Goal: Use online tool/utility

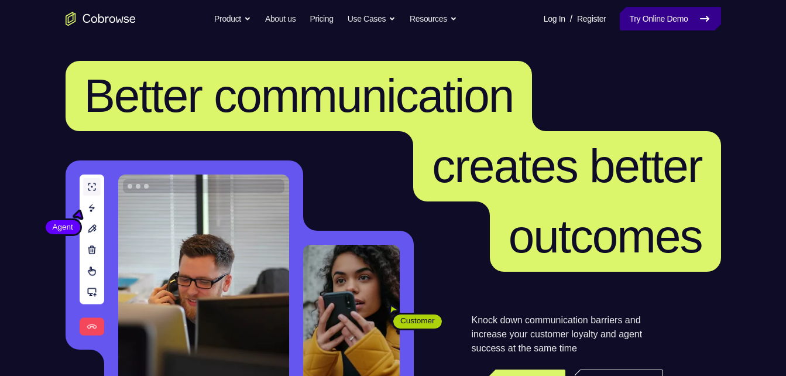
click at [658, 23] on link "Try Online Demo" at bounding box center [670, 18] width 101 height 23
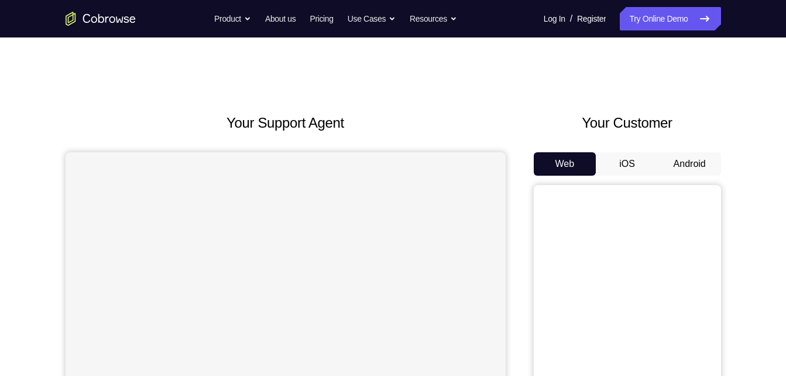
click at [689, 146] on div "Your Customer Web iOS Android" at bounding box center [627, 328] width 187 height 433
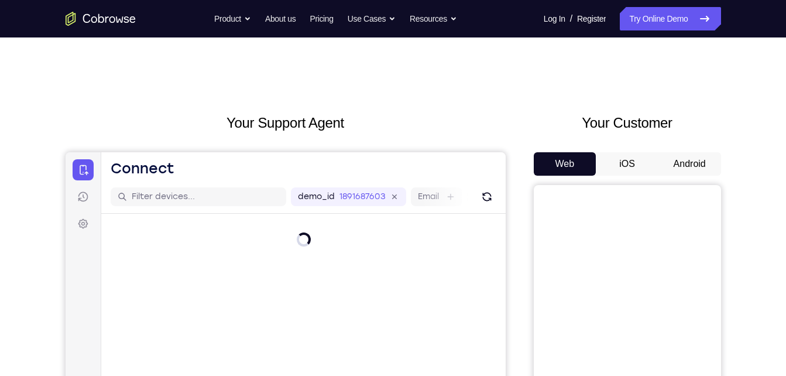
click at [682, 156] on button "Android" at bounding box center [689, 163] width 63 height 23
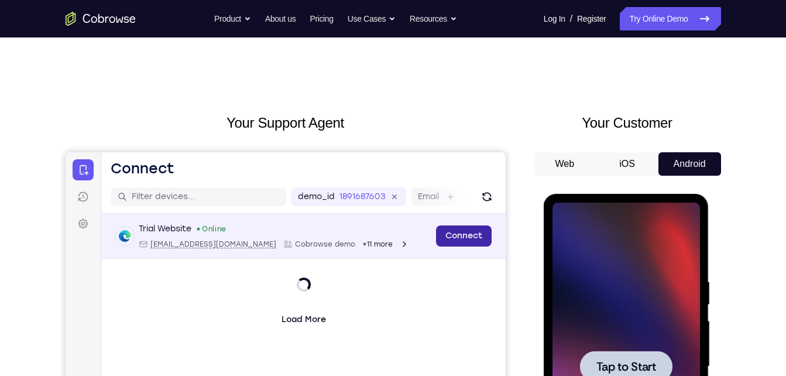
click at [479, 238] on link "Connect" at bounding box center [463, 235] width 56 height 21
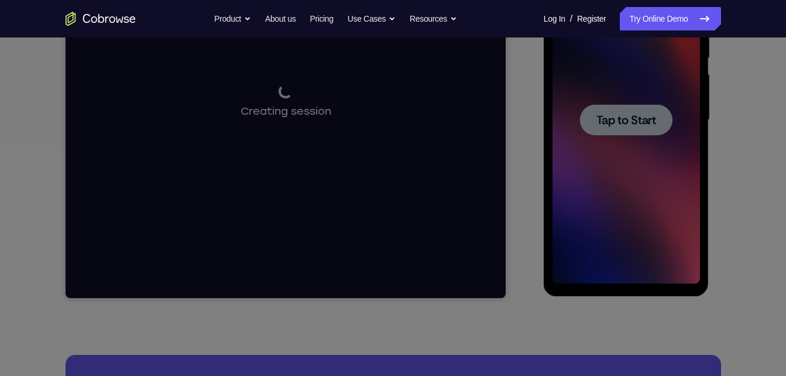
scroll to position [251, 0]
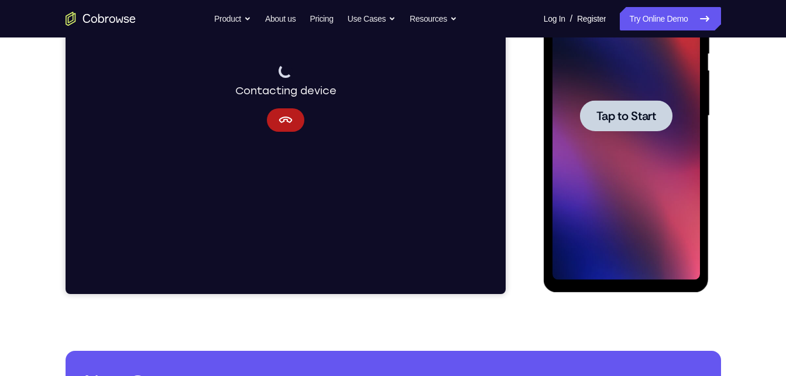
click at [579, 144] on div at bounding box center [626, 116] width 147 height 328
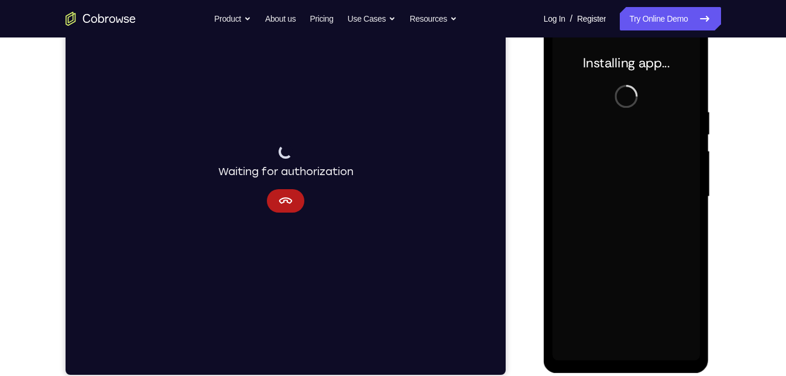
scroll to position [171, 0]
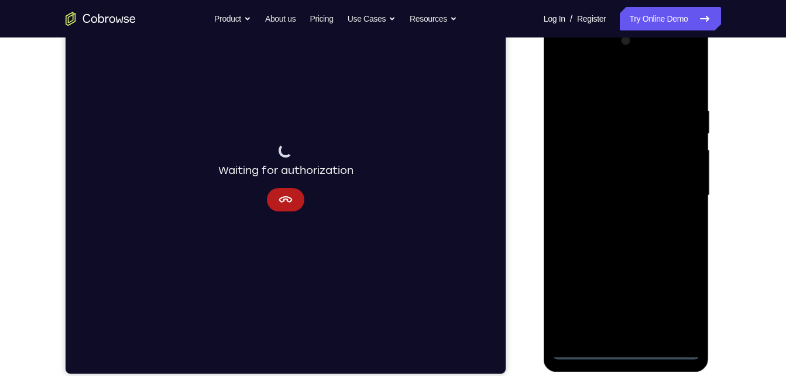
click at [631, 344] on div at bounding box center [626, 196] width 147 height 328
click at [631, 354] on div at bounding box center [626, 196] width 147 height 328
click at [678, 309] on div at bounding box center [626, 196] width 147 height 328
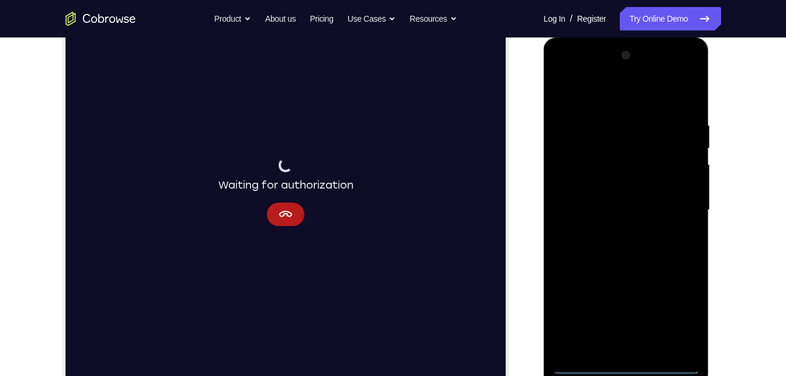
scroll to position [155, 0]
click at [630, 102] on div at bounding box center [626, 211] width 147 height 328
click at [678, 204] on div at bounding box center [626, 211] width 147 height 328
click at [612, 228] on div at bounding box center [626, 207] width 147 height 328
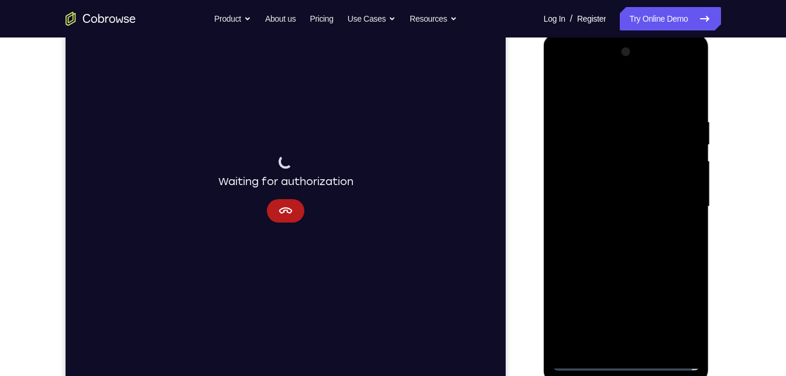
click at [626, 196] on div at bounding box center [626, 207] width 147 height 328
click at [613, 187] on div at bounding box center [626, 207] width 147 height 328
click at [600, 209] on div at bounding box center [626, 207] width 147 height 328
click at [633, 260] on div at bounding box center [626, 207] width 147 height 328
click at [660, 346] on div at bounding box center [626, 207] width 147 height 328
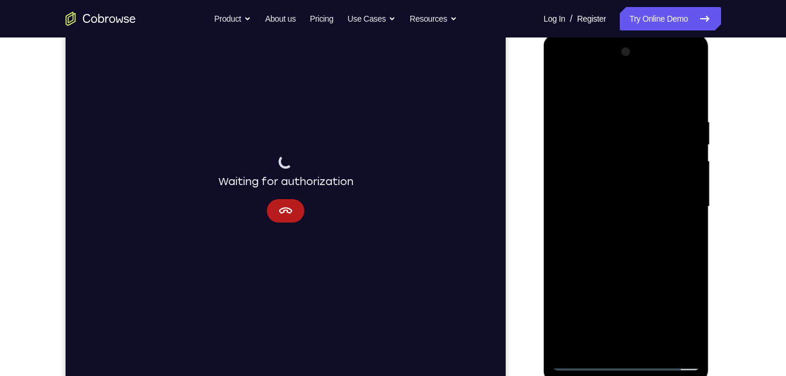
click at [650, 270] on div at bounding box center [626, 207] width 147 height 328
click at [682, 96] on div at bounding box center [626, 207] width 147 height 328
click at [564, 89] on div at bounding box center [626, 207] width 147 height 328
drag, startPoint x: 682, startPoint y: 135, endPoint x: 697, endPoint y: 275, distance: 141.2
click at [697, 275] on div at bounding box center [626, 207] width 147 height 328
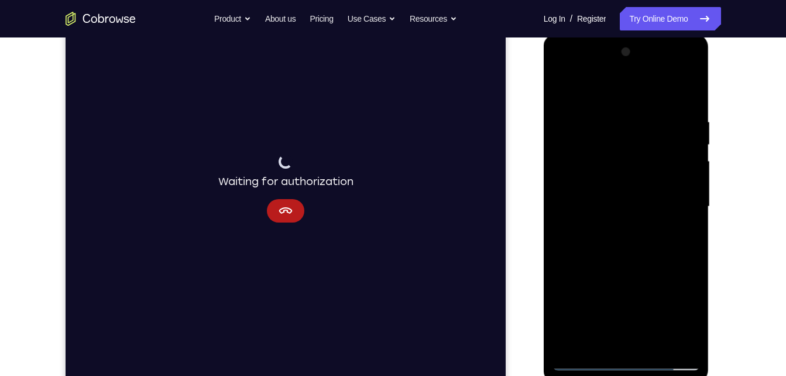
click at [608, 128] on div at bounding box center [626, 207] width 147 height 328
click at [686, 95] on div at bounding box center [626, 207] width 147 height 328
drag, startPoint x: 671, startPoint y: 119, endPoint x: 520, endPoint y: 163, distance: 157.4
click at [544, 163] on html "Online web based iOS Simulators and Android Emulators. Run iPhone, iPad, Mobile…" at bounding box center [627, 209] width 167 height 351
drag, startPoint x: 689, startPoint y: 109, endPoint x: 513, endPoint y: 137, distance: 178.4
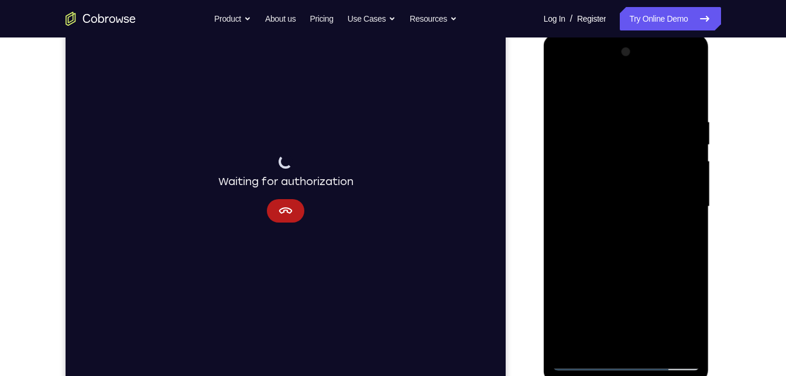
click at [544, 137] on html "Online web based iOS Simulators and Android Emulators. Run iPhone, iPad, Mobile…" at bounding box center [627, 209] width 167 height 351
click at [651, 344] on div at bounding box center [626, 207] width 147 height 328
drag, startPoint x: 617, startPoint y: 145, endPoint x: 644, endPoint y: 406, distance: 262.4
click at [644, 375] on html "Online web based iOS Simulators and Android Emulators. Run iPhone, iPad, Mobile…" at bounding box center [627, 209] width 167 height 351
click at [568, 199] on div at bounding box center [626, 207] width 147 height 328
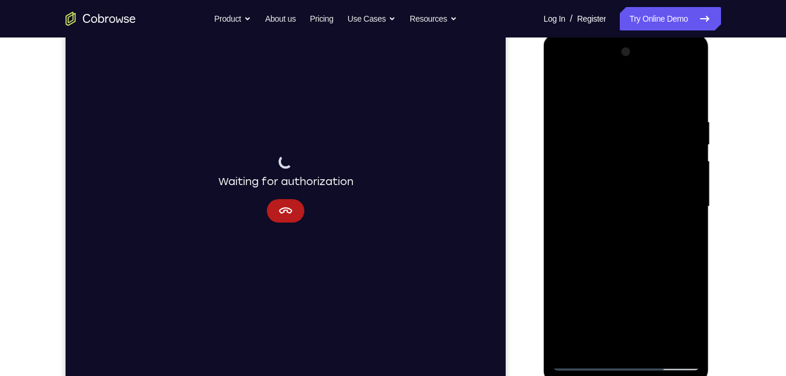
click at [592, 87] on div at bounding box center [626, 207] width 147 height 328
click at [673, 246] on div at bounding box center [626, 207] width 147 height 328
drag, startPoint x: 608, startPoint y: 273, endPoint x: 595, endPoint y: 150, distance: 124.2
click at [595, 150] on div at bounding box center [626, 207] width 147 height 328
drag, startPoint x: 620, startPoint y: 265, endPoint x: 620, endPoint y: 181, distance: 83.1
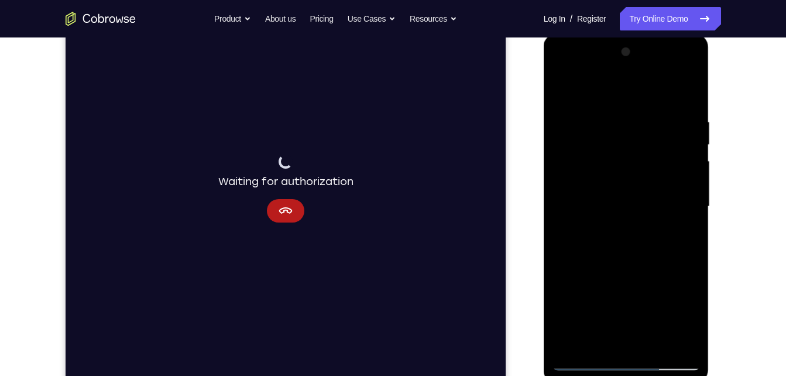
click at [620, 181] on div at bounding box center [626, 207] width 147 height 328
drag, startPoint x: 612, startPoint y: 290, endPoint x: 595, endPoint y: 193, distance: 98.5
click at [595, 193] on div at bounding box center [626, 207] width 147 height 328
drag, startPoint x: 603, startPoint y: 295, endPoint x: 584, endPoint y: 222, distance: 75.7
click at [584, 222] on div at bounding box center [626, 207] width 147 height 328
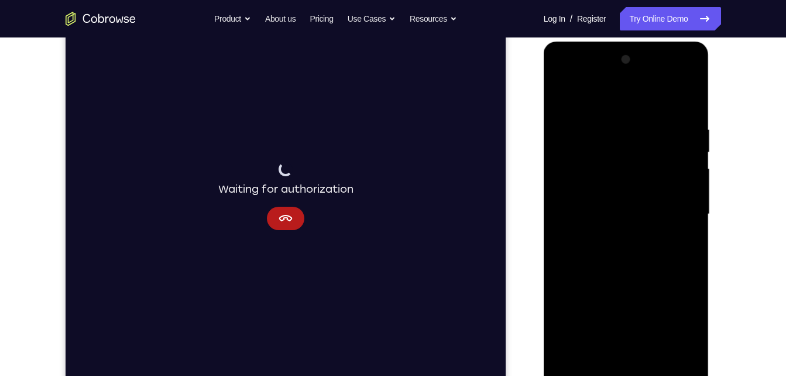
scroll to position [150, 0]
drag, startPoint x: 584, startPoint y: 231, endPoint x: 584, endPoint y: 136, distance: 95.4
click at [584, 136] on div at bounding box center [626, 216] width 147 height 328
drag, startPoint x: 604, startPoint y: 228, endPoint x: 622, endPoint y: 119, distance: 110.4
click at [622, 119] on div at bounding box center [626, 216] width 147 height 328
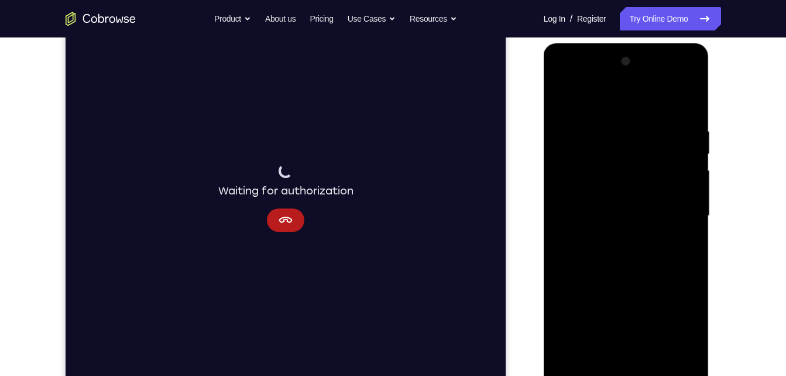
drag, startPoint x: 589, startPoint y: 238, endPoint x: 617, endPoint y: 135, distance: 107.2
click at [617, 135] on div at bounding box center [626, 216] width 147 height 328
drag, startPoint x: 622, startPoint y: 225, endPoint x: 623, endPoint y: 161, distance: 63.8
click at [623, 161] on div at bounding box center [626, 216] width 147 height 328
drag, startPoint x: 616, startPoint y: 190, endPoint x: 647, endPoint y: 98, distance: 97.2
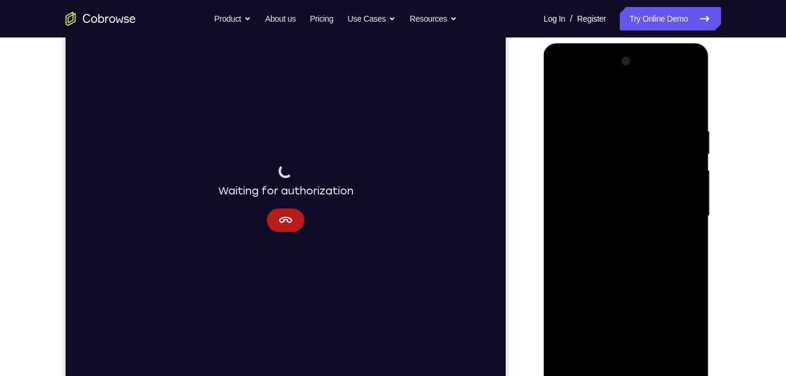
click at [647, 98] on div at bounding box center [626, 216] width 147 height 328
click at [610, 271] on div at bounding box center [626, 216] width 147 height 328
drag, startPoint x: 603, startPoint y: 274, endPoint x: 632, endPoint y: 134, distance: 142.8
click at [632, 134] on div at bounding box center [626, 216] width 147 height 328
drag, startPoint x: 619, startPoint y: 219, endPoint x: 630, endPoint y: 108, distance: 112.3
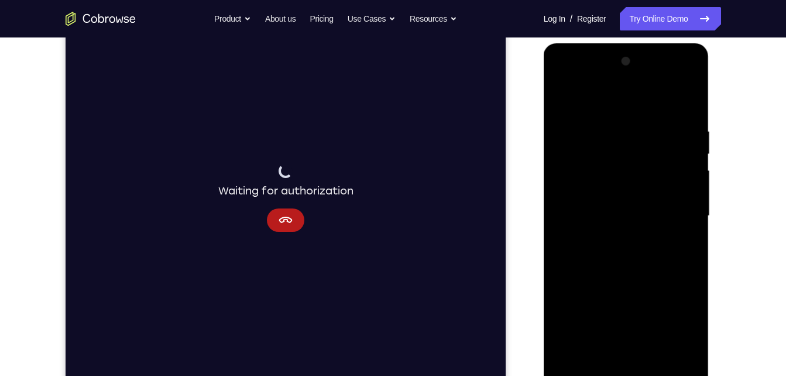
click at [630, 108] on div at bounding box center [626, 216] width 147 height 328
drag, startPoint x: 617, startPoint y: 249, endPoint x: 647, endPoint y: 98, distance: 154.4
click at [647, 98] on div at bounding box center [626, 216] width 147 height 328
click at [679, 356] on div at bounding box center [626, 216] width 147 height 328
drag, startPoint x: 650, startPoint y: 177, endPoint x: 620, endPoint y: 406, distance: 230.2
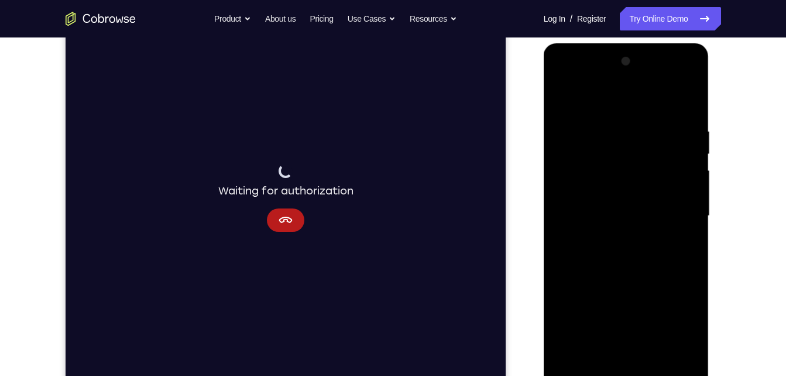
click at [620, 375] on html "Online web based iOS Simulators and Android Emulators. Run iPhone, iPad, Mobile…" at bounding box center [627, 218] width 167 height 351
click at [674, 240] on div at bounding box center [626, 216] width 147 height 328
click at [563, 99] on div at bounding box center [626, 216] width 147 height 328
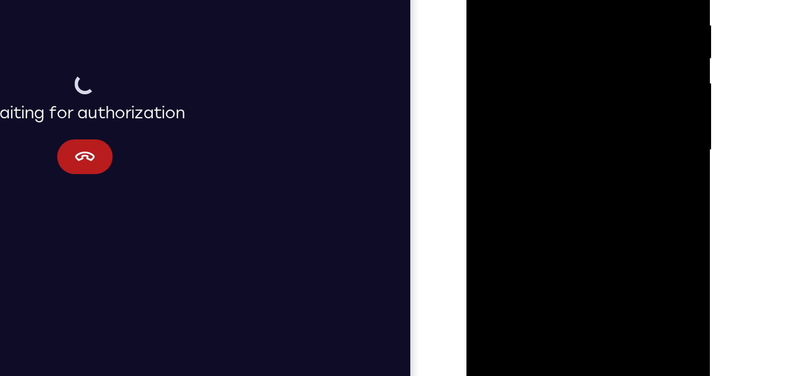
scroll to position [196, 0]
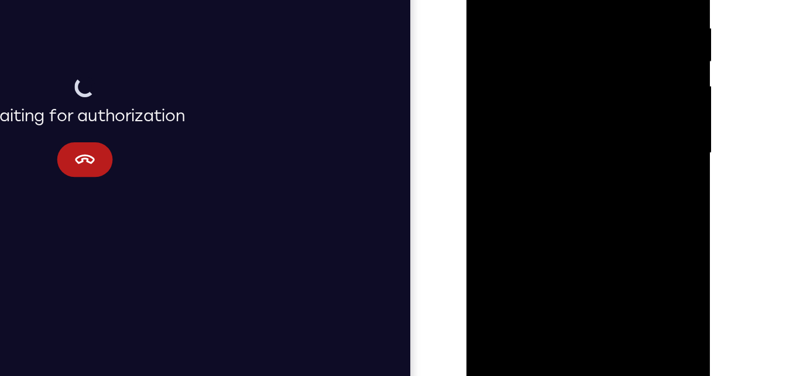
drag, startPoint x: 580, startPoint y: 133, endPoint x: 592, endPoint y: 19, distance: 114.8
drag, startPoint x: 126, startPoint y: 121, endPoint x: 525, endPoint y: 228, distance: 413.1
click at [525, 228] on div "Your Support Agent Your Customer Web iOS Android" at bounding box center [394, 132] width 656 height 433
drag, startPoint x: 555, startPoint y: 20, endPoint x: 562, endPoint y: 113, distance: 92.7
click at [562, 113] on div at bounding box center [548, 71] width 147 height 328
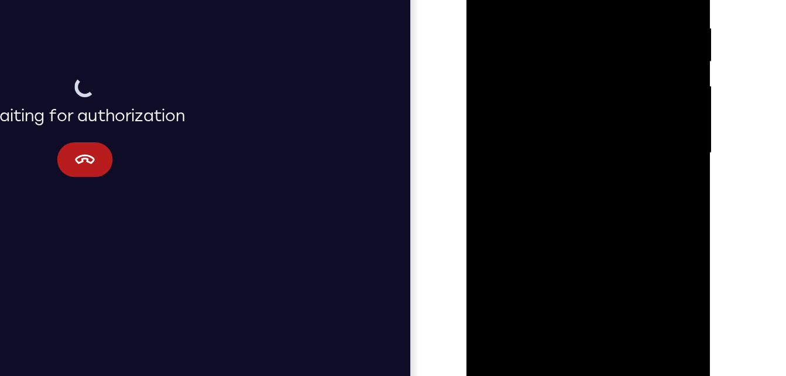
drag, startPoint x: 529, startPoint y: 19, endPoint x: 533, endPoint y: 204, distance: 185.0
click at [533, 204] on div at bounding box center [548, 71] width 147 height 328
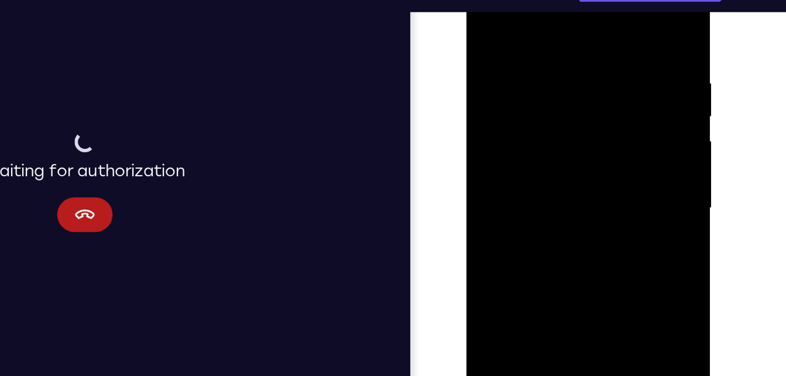
click at [555, 133] on div at bounding box center [548, 127] width 147 height 328
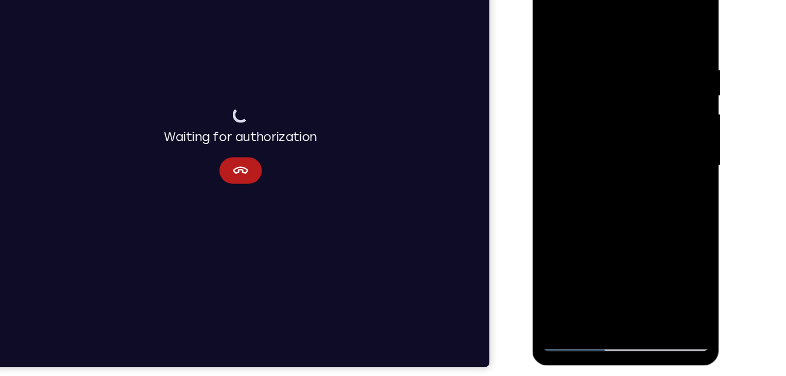
scroll to position [181, 0]
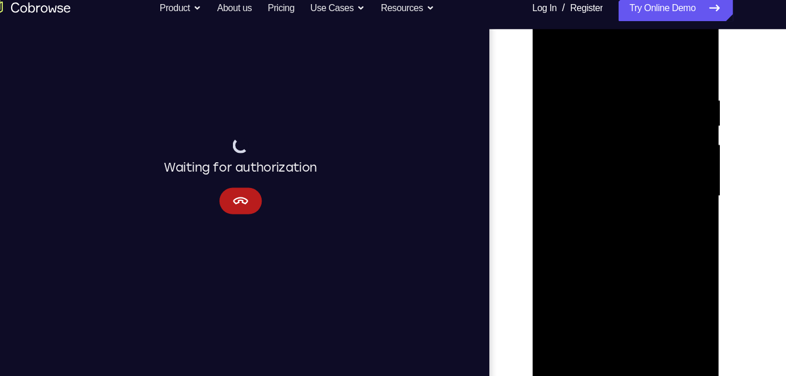
click at [646, 314] on div at bounding box center [614, 173] width 147 height 328
click at [550, 53] on div at bounding box center [614, 173] width 147 height 328
drag, startPoint x: 638, startPoint y: 348, endPoint x: 644, endPoint y: 355, distance: 9.1
click at [644, 352] on html "Online web based iOS Simulators and Android Emulators. Run iPhone, iPad, Mobile…" at bounding box center [615, 176] width 167 height 351
drag, startPoint x: 625, startPoint y: 239, endPoint x: 662, endPoint y: 130, distance: 115.1
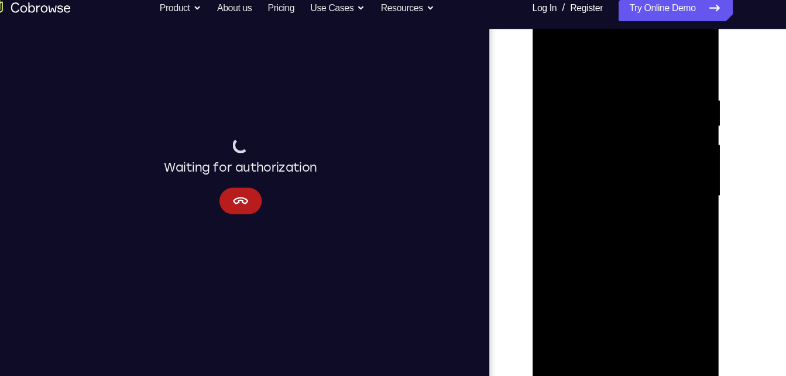
click at [662, 130] on div at bounding box center [614, 173] width 147 height 328
drag, startPoint x: 636, startPoint y: 251, endPoint x: 625, endPoint y: 162, distance: 90.2
click at [625, 162] on div at bounding box center [614, 173] width 147 height 328
drag, startPoint x: 675, startPoint y: 240, endPoint x: 622, endPoint y: 122, distance: 129.7
click at [622, 122] on div at bounding box center [614, 173] width 147 height 328
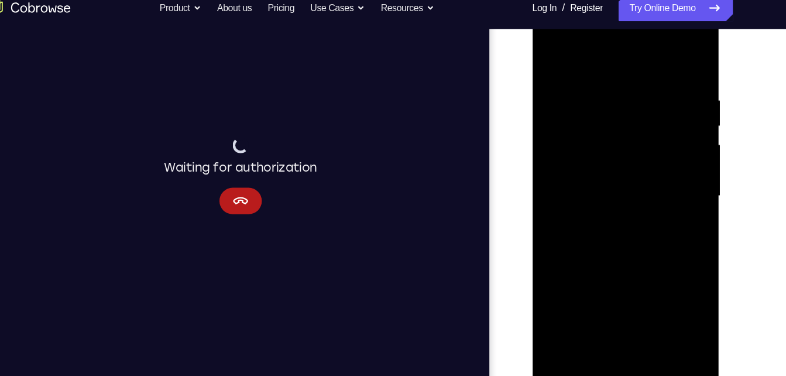
drag, startPoint x: 605, startPoint y: 184, endPoint x: 609, endPoint y: 83, distance: 101.9
click at [609, 83] on div at bounding box center [614, 173] width 147 height 328
drag, startPoint x: 637, startPoint y: 248, endPoint x: 605, endPoint y: 131, distance: 121.0
click at [605, 131] on div at bounding box center [614, 173] width 147 height 328
drag, startPoint x: 618, startPoint y: 210, endPoint x: 610, endPoint y: 96, distance: 113.8
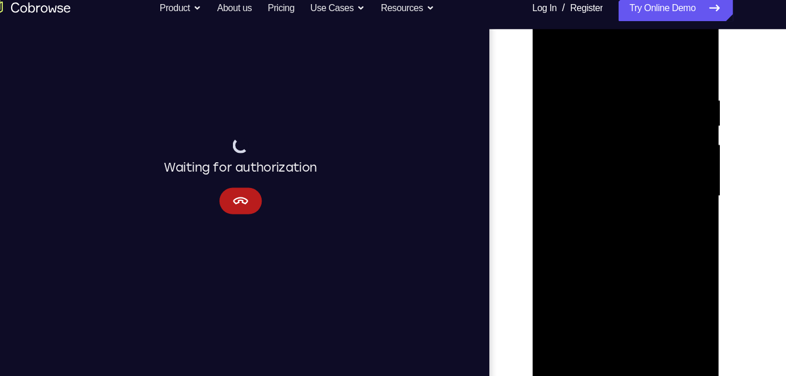
click at [610, 99] on div at bounding box center [614, 173] width 147 height 328
drag, startPoint x: 583, startPoint y: 181, endPoint x: 579, endPoint y: 163, distance: 18.5
click at [581, 168] on div at bounding box center [614, 173] width 147 height 328
drag, startPoint x: 616, startPoint y: 280, endPoint x: 547, endPoint y: 105, distance: 188.1
click at [547, 105] on div at bounding box center [614, 173] width 147 height 328
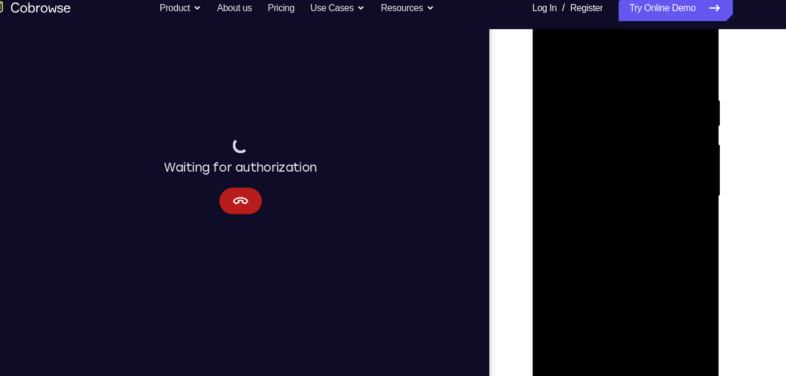
drag, startPoint x: 627, startPoint y: 188, endPoint x: 547, endPoint y: -39, distance: 240.3
click at [547, 1] on html "Online web based iOS Simulators and Android Emulators. Run iPhone, iPad, Mobile…" at bounding box center [615, 176] width 167 height 351
click at [554, 309] on div at bounding box center [614, 173] width 147 height 328
click at [558, 309] on div at bounding box center [614, 173] width 147 height 328
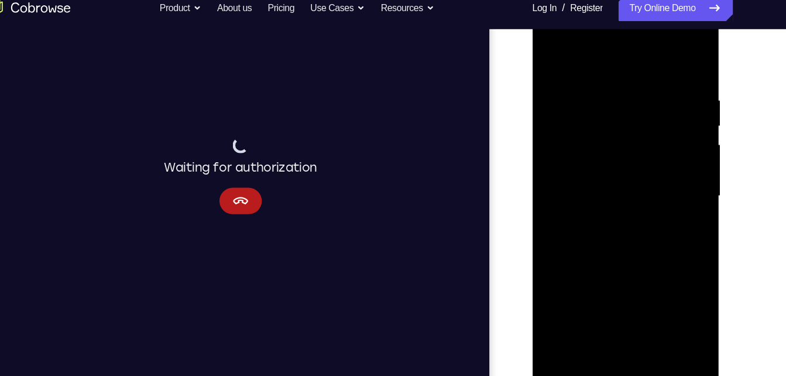
click at [558, 309] on div at bounding box center [614, 173] width 147 height 328
click at [697, 101] on div at bounding box center [615, 175] width 166 height 349
click at [642, 310] on div at bounding box center [614, 173] width 147 height 328
click at [551, 59] on div at bounding box center [614, 173] width 147 height 328
click at [648, 311] on div at bounding box center [614, 173] width 147 height 328
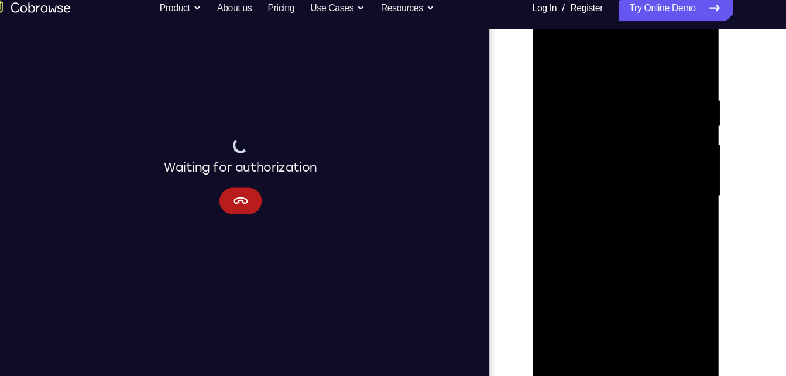
click at [567, 164] on div at bounding box center [614, 173] width 147 height 328
click at [597, 56] on div at bounding box center [614, 173] width 147 height 328
click at [660, 209] on div at bounding box center [614, 173] width 147 height 328
drag, startPoint x: 598, startPoint y: 249, endPoint x: 573, endPoint y: 87, distance: 163.5
click at [573, 87] on div at bounding box center [614, 173] width 147 height 328
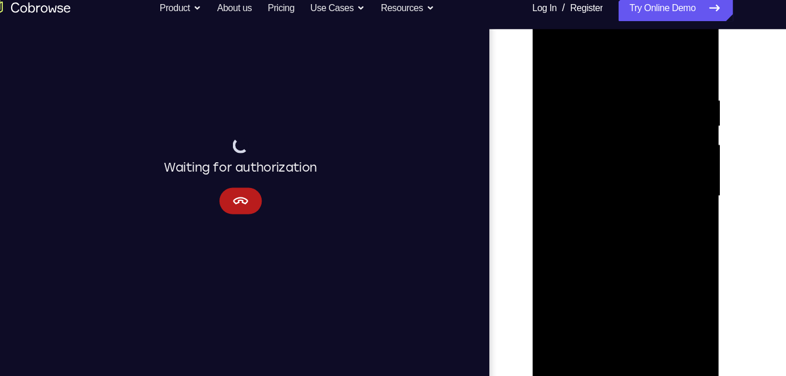
drag, startPoint x: 601, startPoint y: 169, endPoint x: 609, endPoint y: 203, distance: 34.9
click at [609, 203] on div at bounding box center [614, 173] width 147 height 328
click at [578, 89] on div at bounding box center [614, 173] width 147 height 328
click at [549, 57] on div at bounding box center [614, 173] width 147 height 328
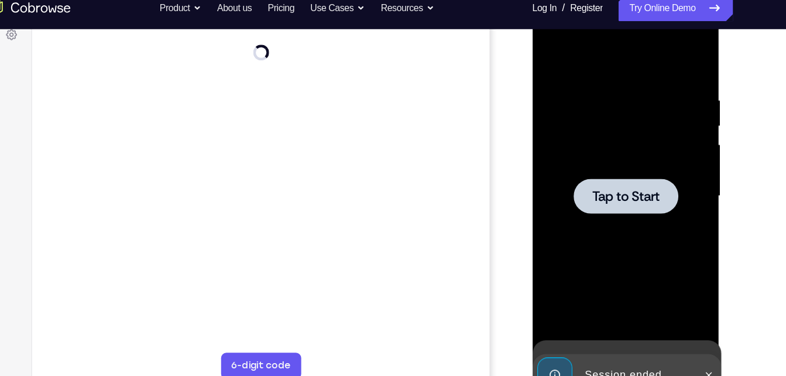
drag, startPoint x: 616, startPoint y: 260, endPoint x: 634, endPoint y: 109, distance: 151.6
click at [634, 1] on div "Tap to Start" at bounding box center [615, 1] width 166 height 0
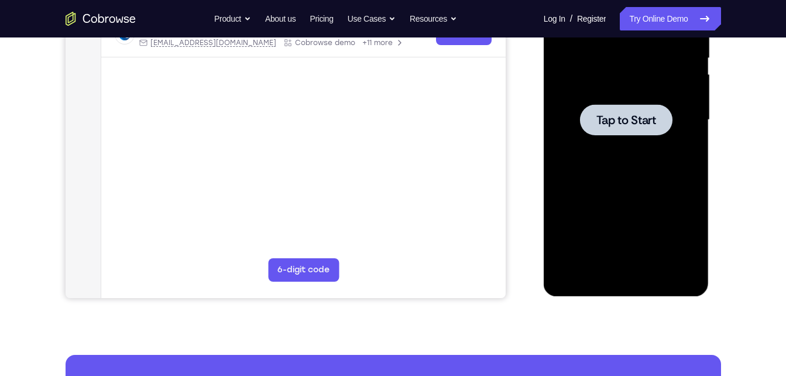
scroll to position [0, 0]
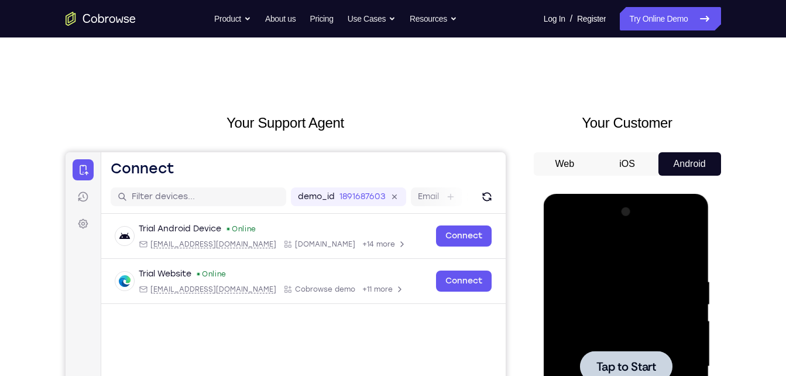
click at [621, 327] on div at bounding box center [626, 367] width 147 height 328
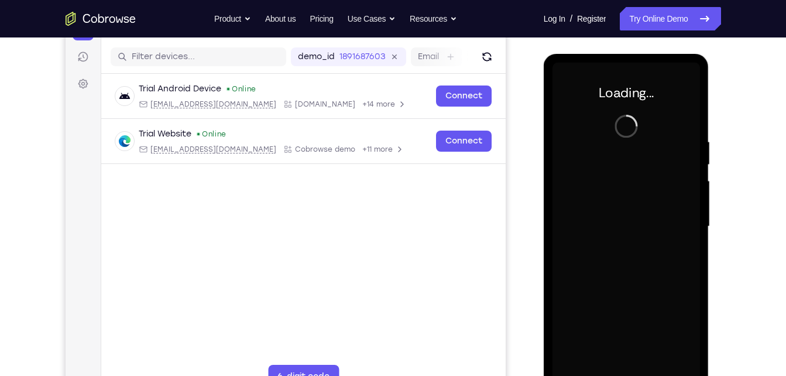
scroll to position [172, 0]
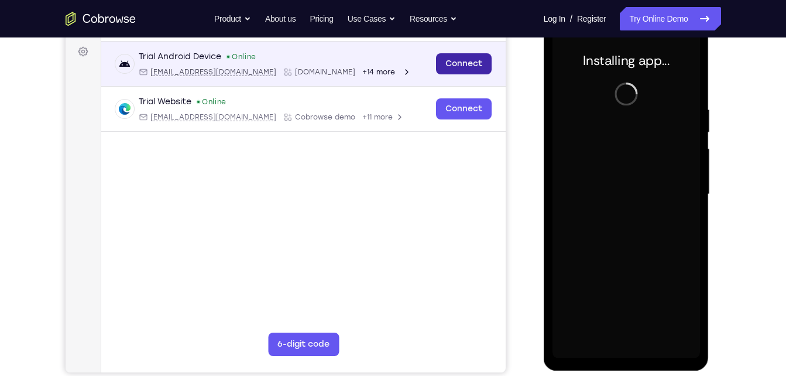
click at [464, 64] on link "Connect" at bounding box center [463, 63] width 56 height 21
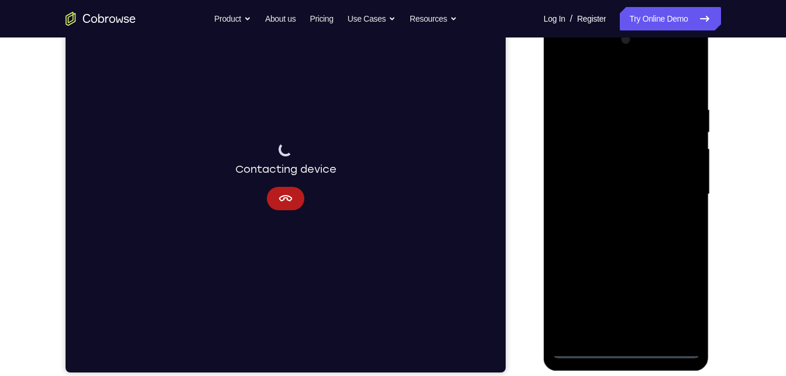
click at [634, 354] on div at bounding box center [626, 194] width 147 height 328
click at [626, 346] on div at bounding box center [626, 194] width 147 height 328
click at [674, 294] on div at bounding box center [626, 194] width 147 height 328
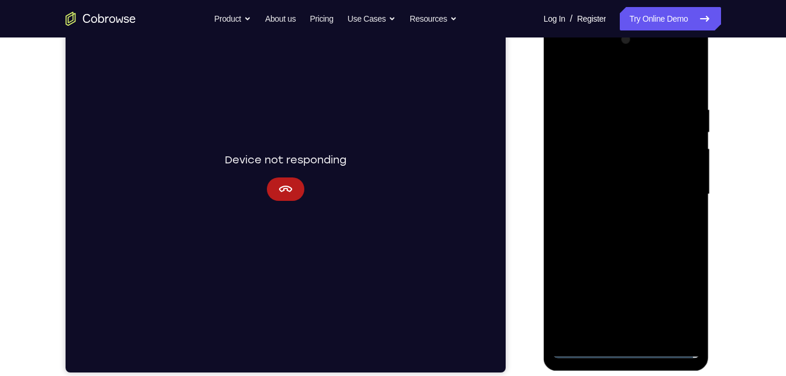
click at [607, 83] on div at bounding box center [626, 194] width 147 height 328
drag, startPoint x: 607, startPoint y: 83, endPoint x: 602, endPoint y: 70, distance: 14.3
click at [602, 70] on div at bounding box center [626, 194] width 147 height 328
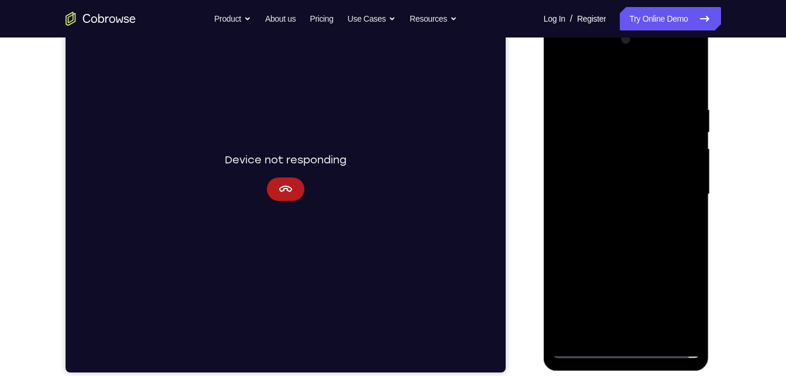
click at [675, 170] on div at bounding box center [626, 194] width 147 height 328
click at [613, 218] on div at bounding box center [626, 194] width 147 height 328
click at [610, 181] on div at bounding box center [626, 194] width 147 height 328
click at [602, 179] on div at bounding box center [626, 194] width 147 height 328
click at [598, 193] on div at bounding box center [626, 194] width 147 height 328
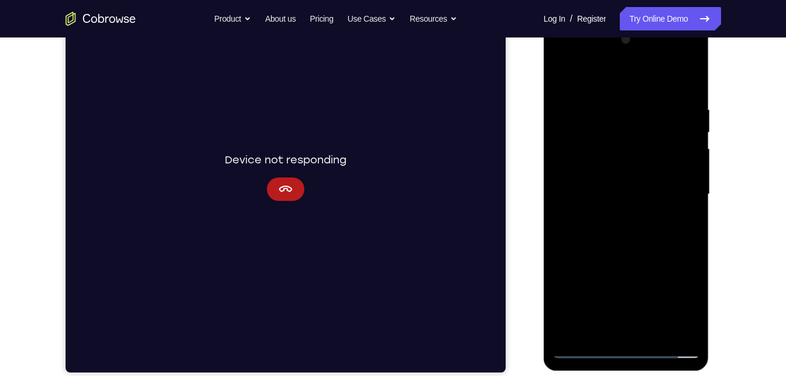
click at [615, 236] on div at bounding box center [626, 194] width 147 height 328
drag, startPoint x: 634, startPoint y: 222, endPoint x: 634, endPoint y: 215, distance: 7.0
click at [634, 215] on div at bounding box center [626, 194] width 147 height 328
click at [653, 249] on div at bounding box center [626, 194] width 147 height 328
drag, startPoint x: 653, startPoint y: 265, endPoint x: 671, endPoint y: 146, distance: 120.2
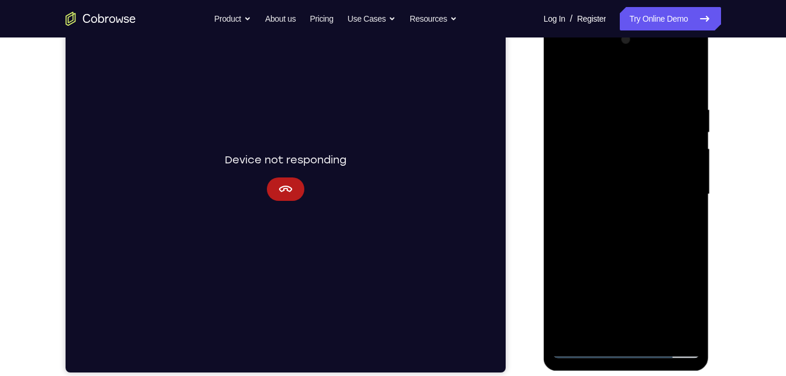
click at [671, 146] on div at bounding box center [626, 194] width 147 height 328
drag, startPoint x: 649, startPoint y: 259, endPoint x: 681, endPoint y: 406, distance: 150.3
click at [681, 373] on html "Online web based iOS Simulators and Android Emulators. Run iPhone, iPad, Mobile…" at bounding box center [627, 197] width 167 height 351
click at [567, 336] on div at bounding box center [626, 194] width 147 height 328
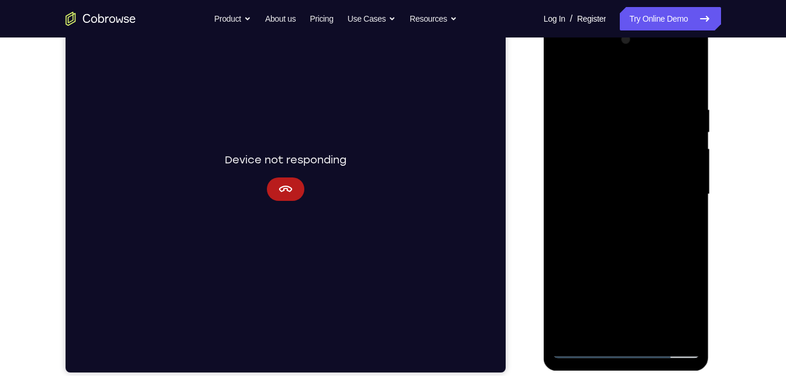
click at [567, 336] on div at bounding box center [626, 194] width 147 height 328
click at [658, 336] on div at bounding box center [626, 194] width 147 height 328
drag, startPoint x: 658, startPoint y: 336, endPoint x: 498, endPoint y: 103, distance: 282.5
click at [544, 103] on html "Online web based iOS Simulators and Android Emulators. Run iPhone, iPad, Mobile…" at bounding box center [627, 197] width 167 height 351
click at [619, 254] on div at bounding box center [626, 194] width 147 height 328
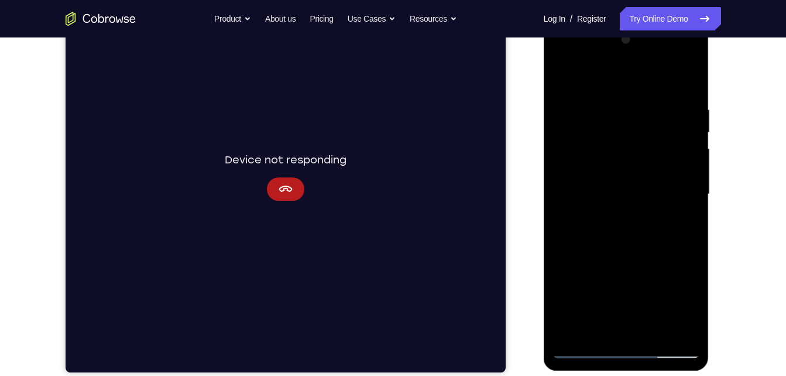
click at [651, 194] on div at bounding box center [626, 194] width 147 height 328
click at [586, 81] on div at bounding box center [626, 194] width 147 height 328
click at [569, 330] on div at bounding box center [626, 194] width 147 height 328
click at [603, 107] on div at bounding box center [626, 194] width 147 height 328
click at [673, 111] on div at bounding box center [626, 194] width 147 height 328
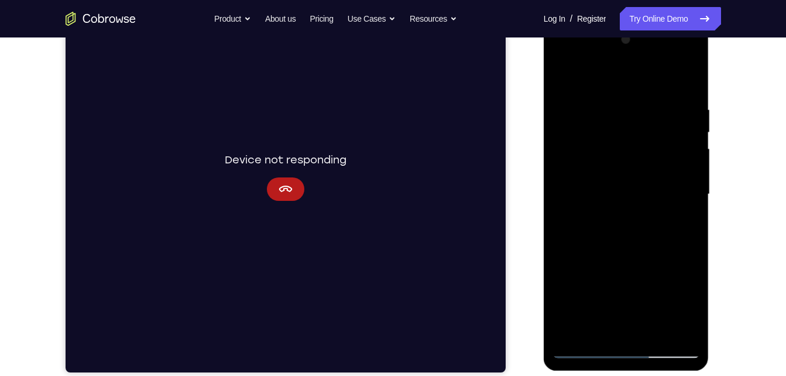
click at [688, 81] on div at bounding box center [626, 194] width 147 height 328
click at [666, 228] on div at bounding box center [626, 194] width 147 height 328
drag, startPoint x: 629, startPoint y: 199, endPoint x: 642, endPoint y: 406, distance: 207.0
click at [642, 373] on html "Online web based iOS Simulators and Android Emulators. Run iPhone, iPad, Mobile…" at bounding box center [627, 197] width 167 height 351
drag, startPoint x: 657, startPoint y: 142, endPoint x: 668, endPoint y: 406, distance: 263.6
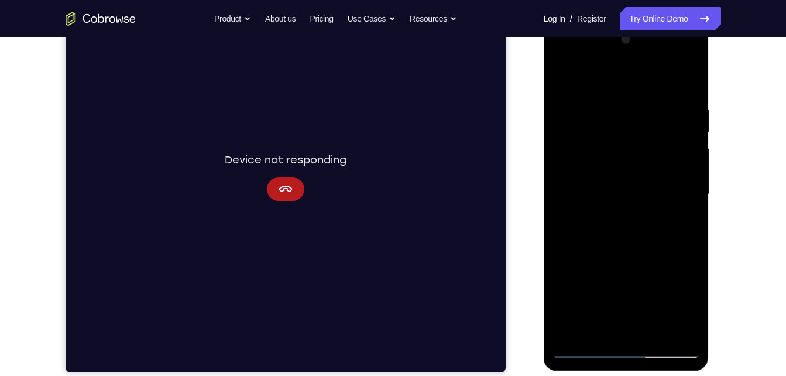
click at [668, 373] on html "Online web based iOS Simulators and Android Emulators. Run iPhone, iPad, Mobile…" at bounding box center [627, 197] width 167 height 351
drag, startPoint x: 653, startPoint y: 194, endPoint x: 661, endPoint y: 143, distance: 51.6
click at [661, 143] on div at bounding box center [626, 194] width 147 height 328
drag, startPoint x: 661, startPoint y: 143, endPoint x: 667, endPoint y: 307, distance: 164.0
click at [667, 307] on div at bounding box center [626, 194] width 147 height 328
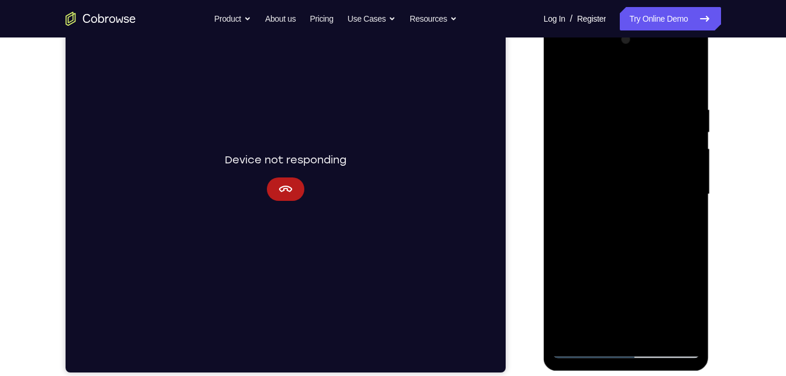
drag, startPoint x: 682, startPoint y: 100, endPoint x: 561, endPoint y: 89, distance: 122.2
click at [561, 89] on div at bounding box center [626, 194] width 147 height 328
click at [595, 331] on div at bounding box center [626, 194] width 147 height 328
click at [675, 60] on div at bounding box center [626, 194] width 147 height 328
click at [568, 54] on div at bounding box center [626, 194] width 147 height 328
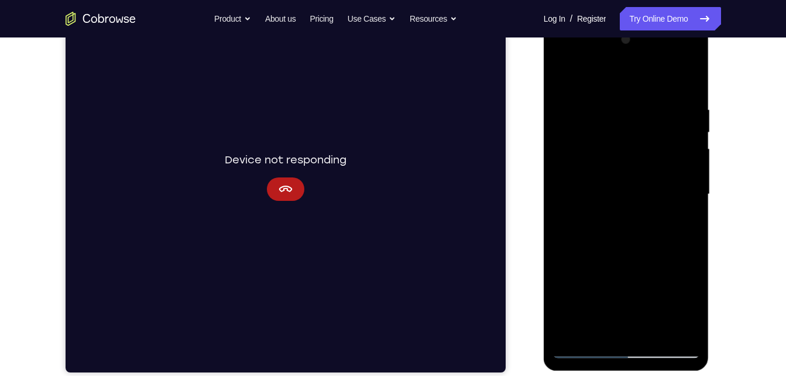
click at [639, 131] on div at bounding box center [626, 194] width 147 height 328
click at [287, 185] on icon "Cancel" at bounding box center [285, 189] width 14 height 14
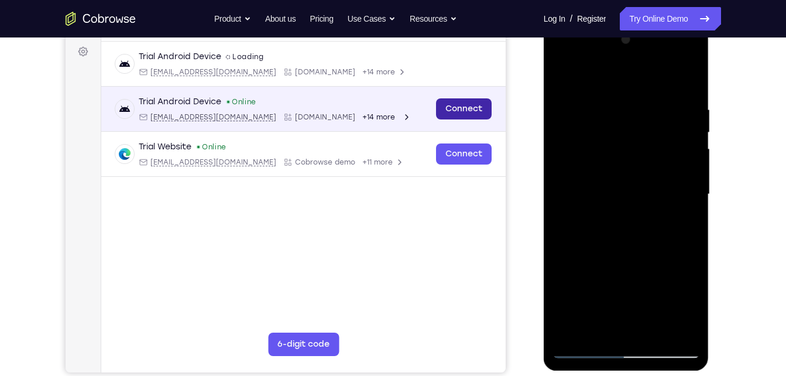
click at [457, 102] on link "Connect" at bounding box center [463, 108] width 56 height 21
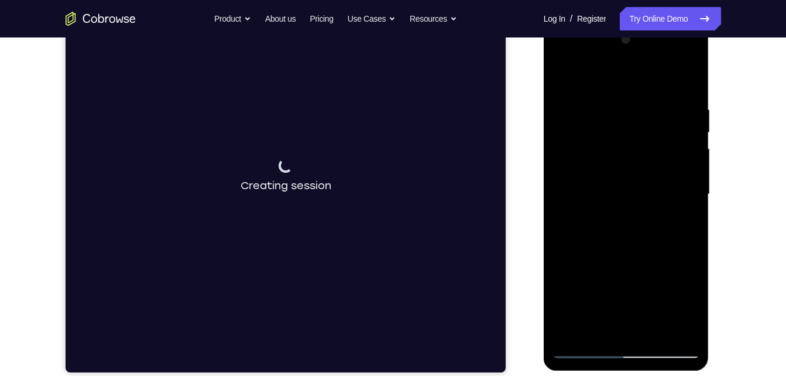
click at [602, 153] on div at bounding box center [626, 194] width 147 height 328
drag, startPoint x: 680, startPoint y: 177, endPoint x: 656, endPoint y: 98, distance: 82.2
click at [656, 98] on div at bounding box center [626, 194] width 147 height 328
drag, startPoint x: 603, startPoint y: 208, endPoint x: 590, endPoint y: 90, distance: 119.0
click at [590, 90] on div at bounding box center [626, 194] width 147 height 328
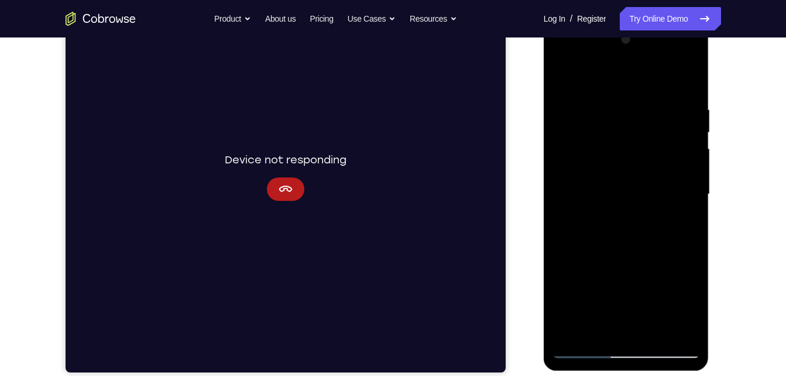
click at [587, 196] on div at bounding box center [626, 194] width 147 height 328
click at [677, 62] on div at bounding box center [626, 194] width 147 height 328
click at [694, 106] on div at bounding box center [626, 194] width 147 height 328
click at [622, 81] on div at bounding box center [626, 194] width 147 height 328
click at [623, 93] on div at bounding box center [626, 194] width 147 height 328
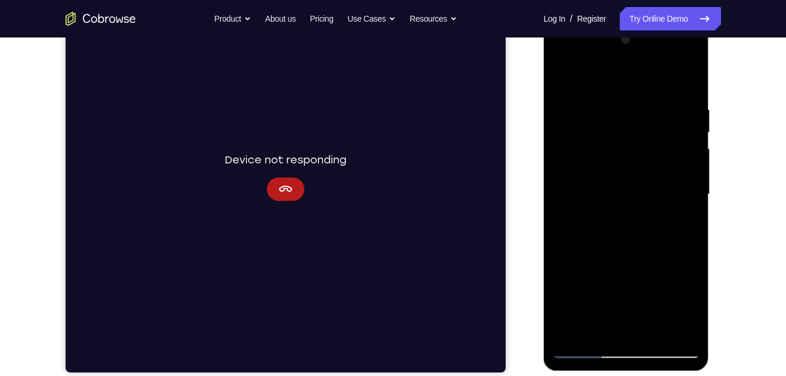
drag, startPoint x: 621, startPoint y: 154, endPoint x: 620, endPoint y: 180, distance: 25.8
click at [620, 180] on div at bounding box center [626, 194] width 147 height 328
click at [688, 195] on div at bounding box center [626, 194] width 147 height 328
drag, startPoint x: 663, startPoint y: 234, endPoint x: 639, endPoint y: 165, distance: 72.6
click at [639, 165] on div at bounding box center [626, 194] width 147 height 328
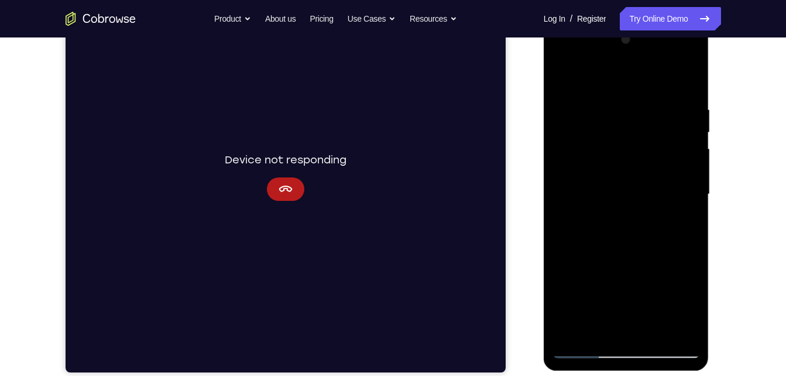
click at [648, 268] on div at bounding box center [626, 194] width 147 height 328
drag, startPoint x: 648, startPoint y: 268, endPoint x: 648, endPoint y: 301, distance: 33.4
click at [648, 301] on div at bounding box center [626, 194] width 147 height 328
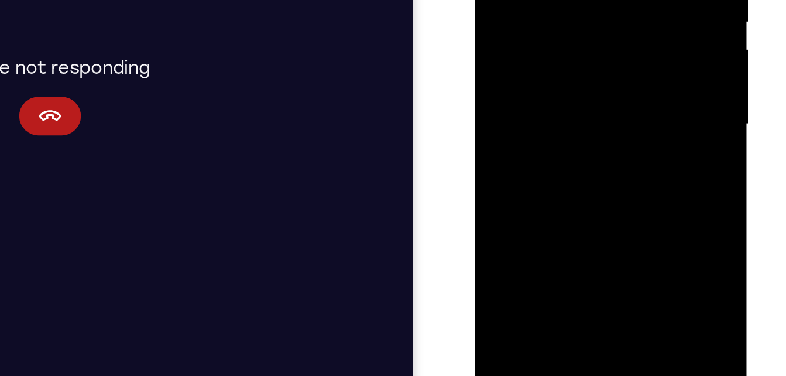
drag, startPoint x: 602, startPoint y: 12, endPoint x: 602, endPoint y: 98, distance: 86.6
click at [602, 98] on div at bounding box center [557, 13] width 147 height 328
click at [622, 0] on div at bounding box center [557, 13] width 147 height 328
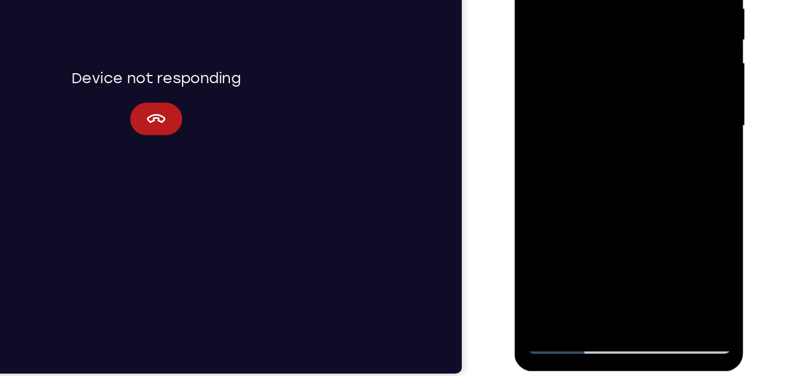
scroll to position [170, 0]
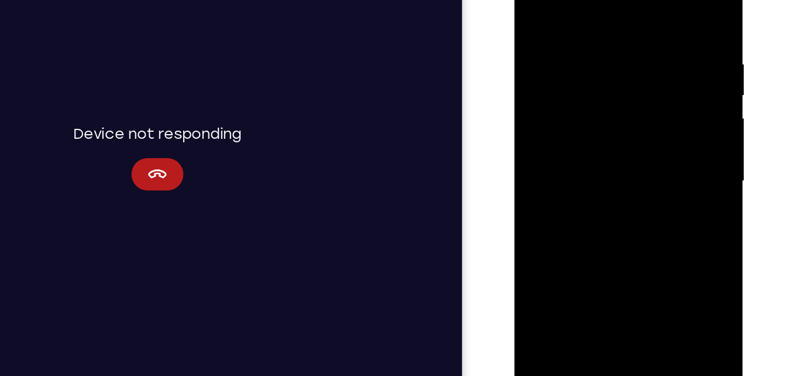
click at [662, 90] on div at bounding box center [596, 115] width 147 height 328
click at [661, 128] on div at bounding box center [596, 115] width 147 height 328
click at [664, 122] on div at bounding box center [596, 115] width 147 height 328
click at [563, 18] on div at bounding box center [596, 115] width 147 height 328
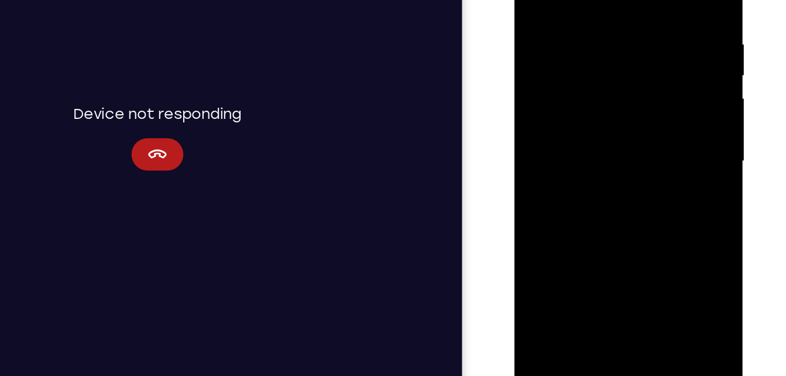
drag, startPoint x: 574, startPoint y: 173, endPoint x: 589, endPoint y: 72, distance: 101.8
click at [589, 72] on div at bounding box center [596, 96] width 147 height 328
click at [589, 74] on div at bounding box center [596, 96] width 147 height 328
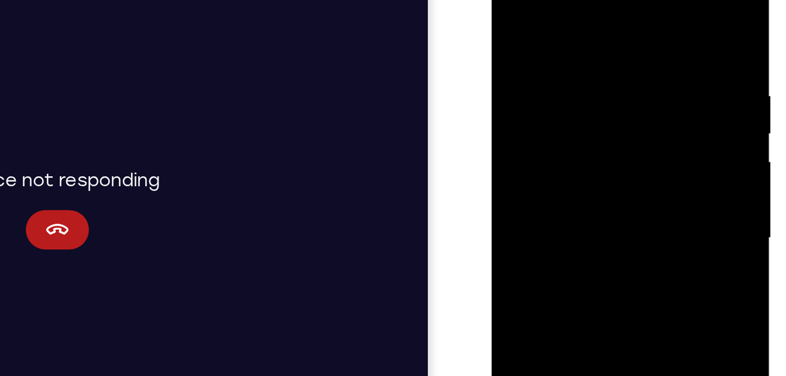
drag, startPoint x: 567, startPoint y: 100, endPoint x: 566, endPoint y: 149, distance: 49.8
click at [566, 149] on div at bounding box center [573, 121] width 147 height 328
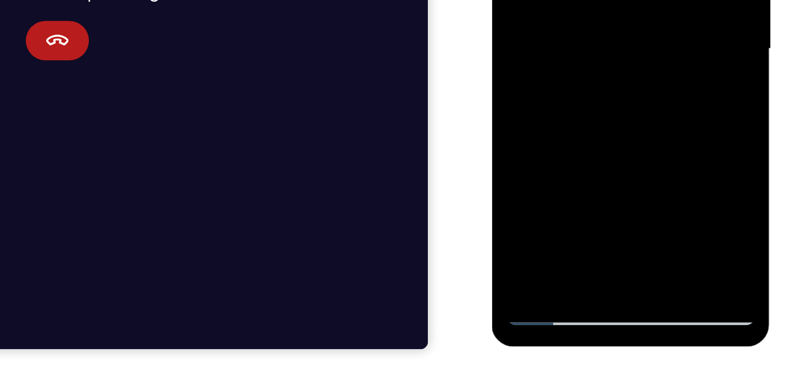
scroll to position [184, 0]
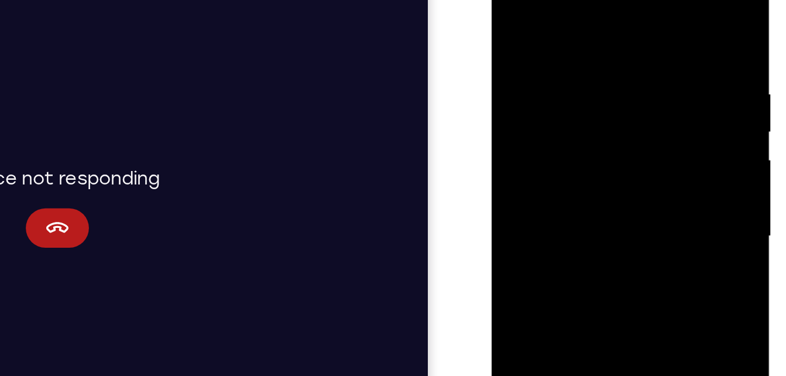
click at [512, 0] on div at bounding box center [573, 119] width 147 height 328
drag, startPoint x: 589, startPoint y: 113, endPoint x: 605, endPoint y: 38, distance: 76.6
click at [605, 38] on div at bounding box center [573, 119] width 147 height 328
drag, startPoint x: 584, startPoint y: 177, endPoint x: 588, endPoint y: 94, distance: 83.2
click at [588, 94] on div at bounding box center [573, 119] width 147 height 328
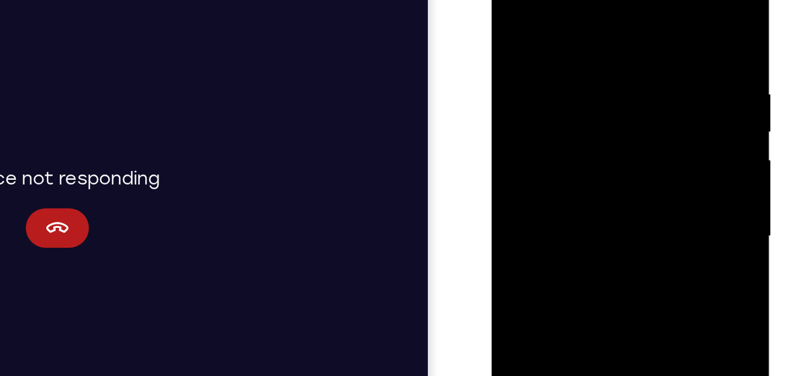
drag, startPoint x: 588, startPoint y: 94, endPoint x: 595, endPoint y: -8, distance: 102.1
click at [595, 0] on div at bounding box center [573, 119] width 147 height 328
drag, startPoint x: 603, startPoint y: 66, endPoint x: 608, endPoint y: -32, distance: 97.3
click at [608, 0] on div at bounding box center [573, 119] width 147 height 328
drag, startPoint x: 591, startPoint y: 83, endPoint x: 596, endPoint y: 52, distance: 31.5
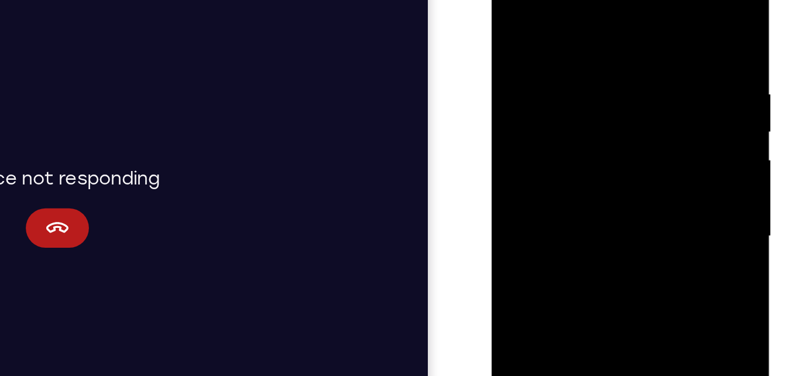
click at [596, 52] on div at bounding box center [573, 119] width 147 height 328
click at [514, 3] on div at bounding box center [573, 119] width 147 height 328
drag, startPoint x: 586, startPoint y: 129, endPoint x: 582, endPoint y: 12, distance: 116.6
click at [582, 12] on div at bounding box center [573, 119] width 147 height 328
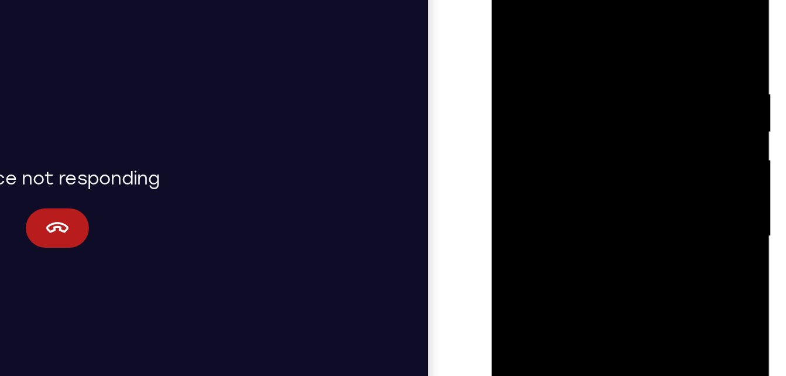
drag, startPoint x: 567, startPoint y: 121, endPoint x: 581, endPoint y: 29, distance: 93.0
click at [581, 29] on div at bounding box center [573, 119] width 147 height 328
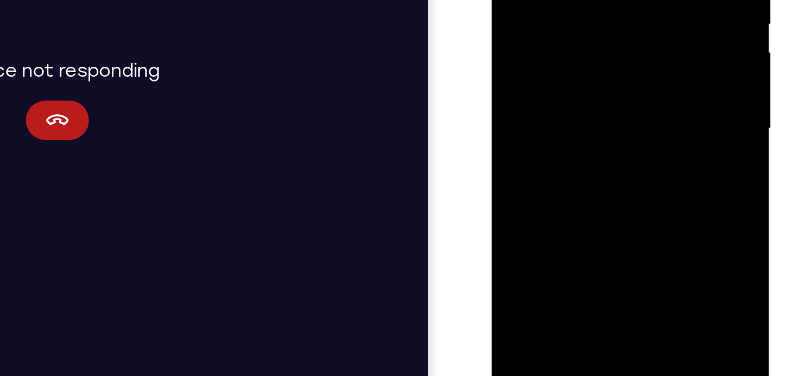
drag, startPoint x: 575, startPoint y: 28, endPoint x: 577, endPoint y: -34, distance: 61.5
click at [577, 0] on div at bounding box center [573, 11] width 147 height 328
drag, startPoint x: 571, startPoint y: 63, endPoint x: 571, endPoint y: -28, distance: 90.7
click at [571, 0] on div at bounding box center [573, 11] width 147 height 328
drag, startPoint x: 573, startPoint y: 61, endPoint x: 588, endPoint y: -63, distance: 124.9
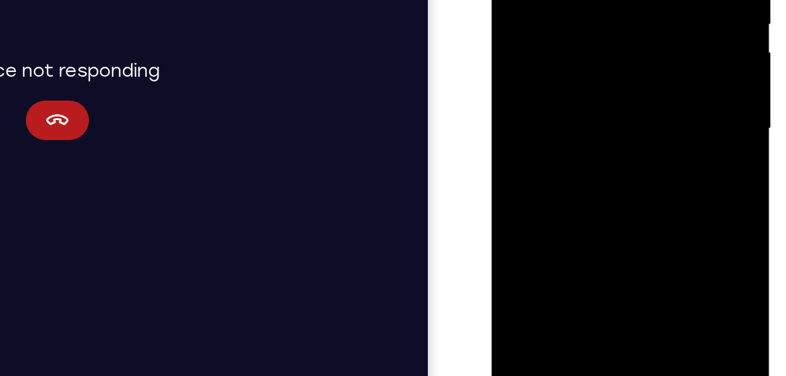
click at [588, 0] on div at bounding box center [573, 11] width 147 height 328
drag, startPoint x: 577, startPoint y: 81, endPoint x: 591, endPoint y: -30, distance: 111.6
click at [591, 0] on div at bounding box center [573, 11] width 147 height 328
drag, startPoint x: 573, startPoint y: 94, endPoint x: 585, endPoint y: -9, distance: 104.3
click at [585, 0] on div at bounding box center [573, 11] width 147 height 328
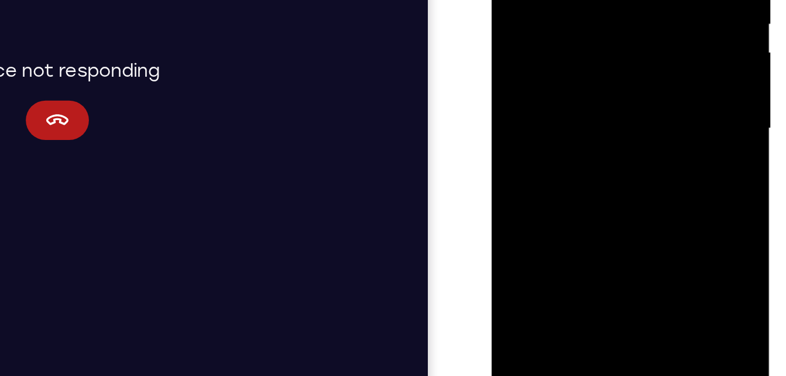
drag, startPoint x: 594, startPoint y: 111, endPoint x: 595, endPoint y: 13, distance: 97.2
click at [595, 13] on div at bounding box center [573, 11] width 147 height 328
drag, startPoint x: 583, startPoint y: 76, endPoint x: 574, endPoint y: -73, distance: 149.0
click at [574, 0] on div at bounding box center [573, 11] width 147 height 328
drag, startPoint x: 571, startPoint y: 63, endPoint x: 574, endPoint y: 44, distance: 18.3
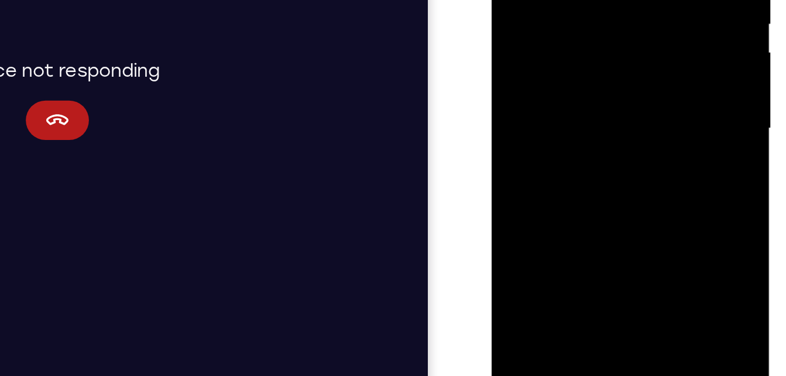
click at [574, 44] on div at bounding box center [573, 11] width 147 height 328
click at [613, 45] on div at bounding box center [573, 11] width 147 height 328
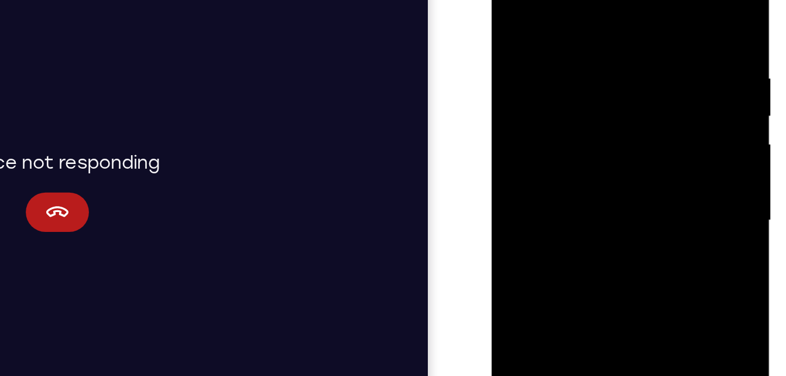
click at [512, 0] on div at bounding box center [573, 103] width 147 height 328
drag, startPoint x: 596, startPoint y: 156, endPoint x: 605, endPoint y: -54, distance: 210.3
click at [605, 0] on div at bounding box center [573, 103] width 147 height 328
drag, startPoint x: 587, startPoint y: 109, endPoint x: 581, endPoint y: -54, distance: 163.4
click at [581, 0] on div at bounding box center [573, 103] width 147 height 328
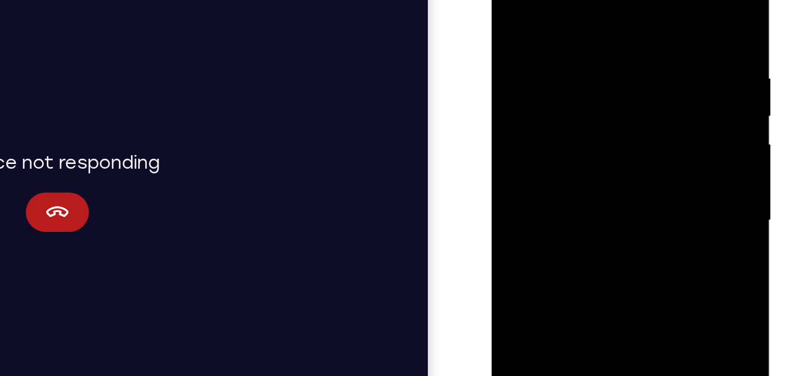
drag, startPoint x: 573, startPoint y: 157, endPoint x: 575, endPoint y: -54, distance: 211.3
click at [575, 0] on div at bounding box center [573, 103] width 147 height 328
drag, startPoint x: 589, startPoint y: 93, endPoint x: 586, endPoint y: -32, distance: 124.7
click at [586, 0] on div at bounding box center [573, 103] width 147 height 328
drag, startPoint x: 600, startPoint y: 139, endPoint x: 614, endPoint y: -54, distance: 193.1
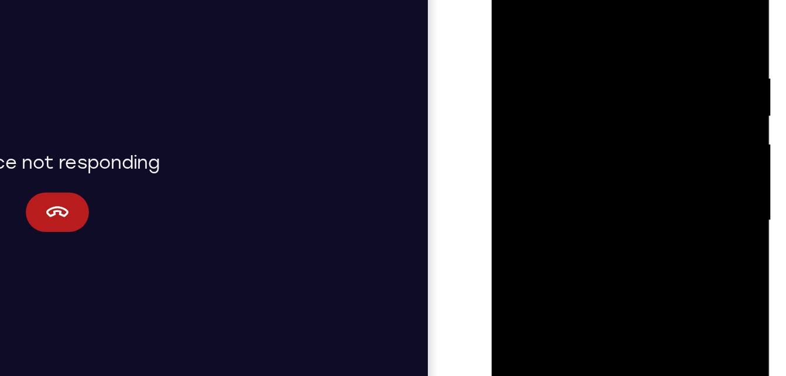
click at [614, 0] on div at bounding box center [573, 103] width 147 height 328
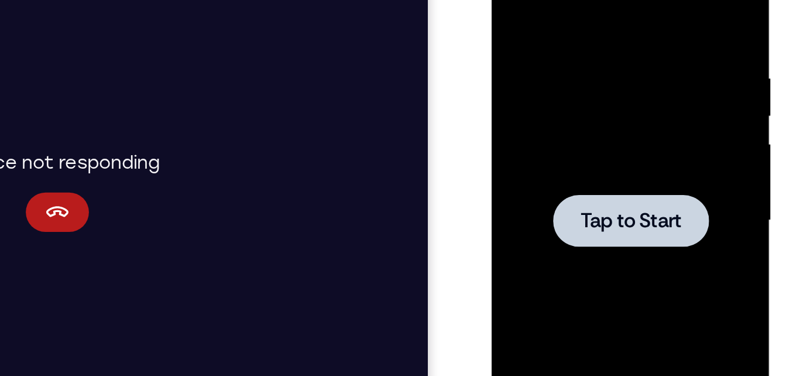
click at [595, 21] on div at bounding box center [573, 103] width 147 height 328
